Goal: Information Seeking & Learning: Check status

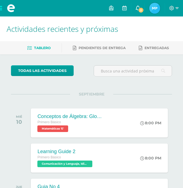
click at [142, 9] on span "2" at bounding box center [141, 10] width 6 height 6
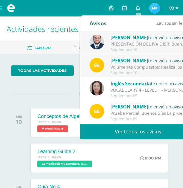
click at [128, 131] on link "Ver todos los avisos" at bounding box center [138, 131] width 116 height 15
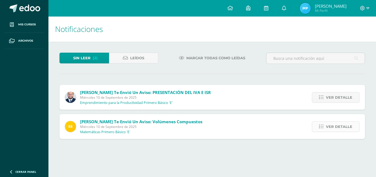
click at [187, 124] on span "Ver detalle" at bounding box center [339, 126] width 26 height 10
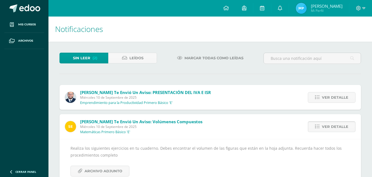
scroll to position [16, 0]
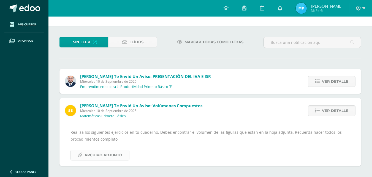
click at [115, 153] on span "Archivo Adjunto" at bounding box center [103, 155] width 38 height 10
click at [187, 83] on span "Ver detalle" at bounding box center [335, 81] width 26 height 10
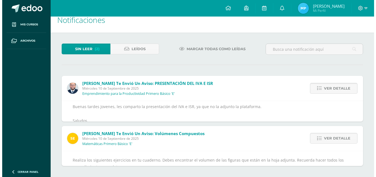
scroll to position [0, 0]
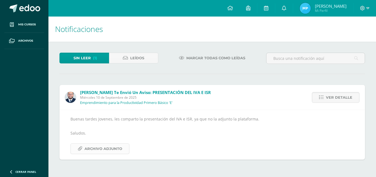
click at [106, 147] on span "Archivo Adjunto" at bounding box center [103, 148] width 38 height 10
